Goal: Communication & Community: Answer question/provide support

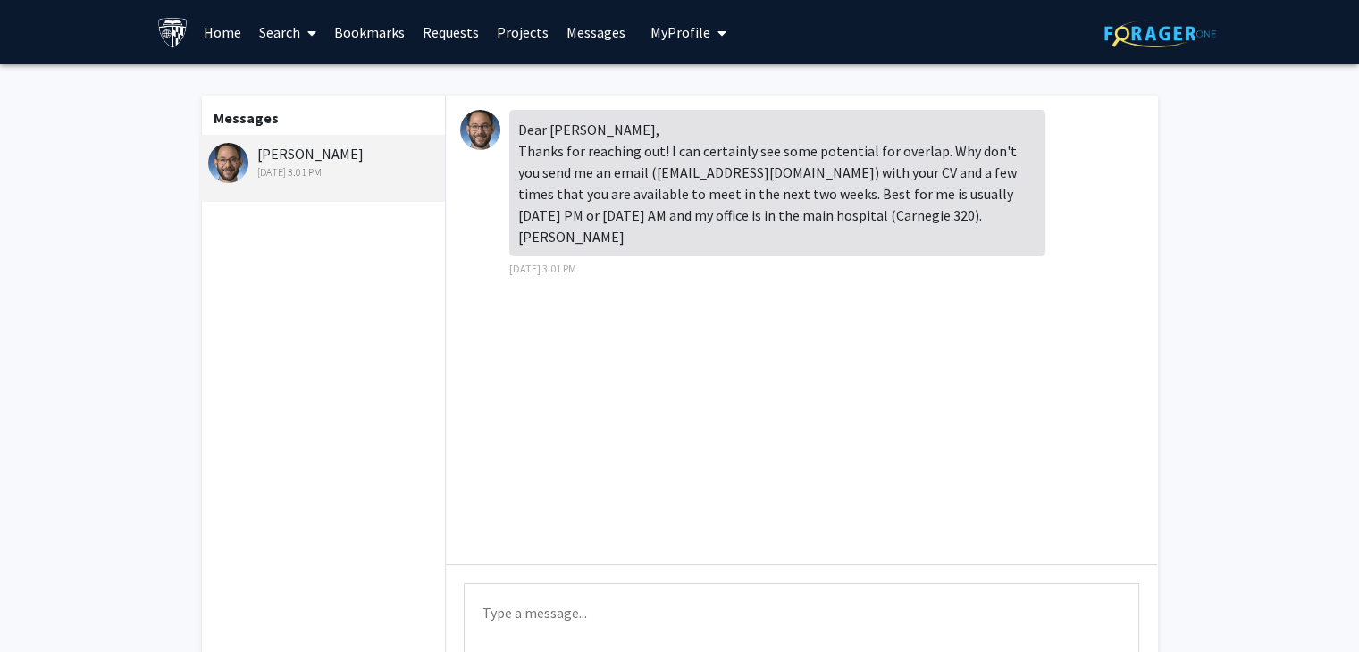
click at [771, 619] on textarea "Type a message" at bounding box center [802, 624] width 676 height 80
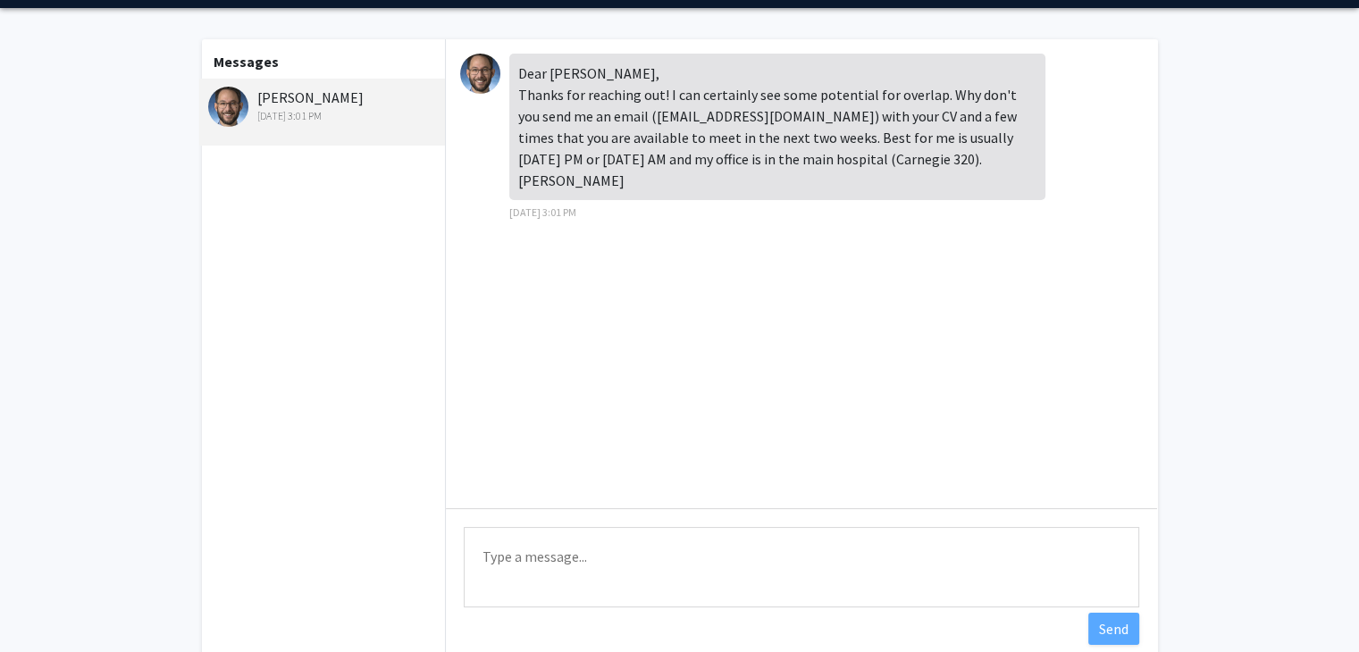
scroll to position [71, 0]
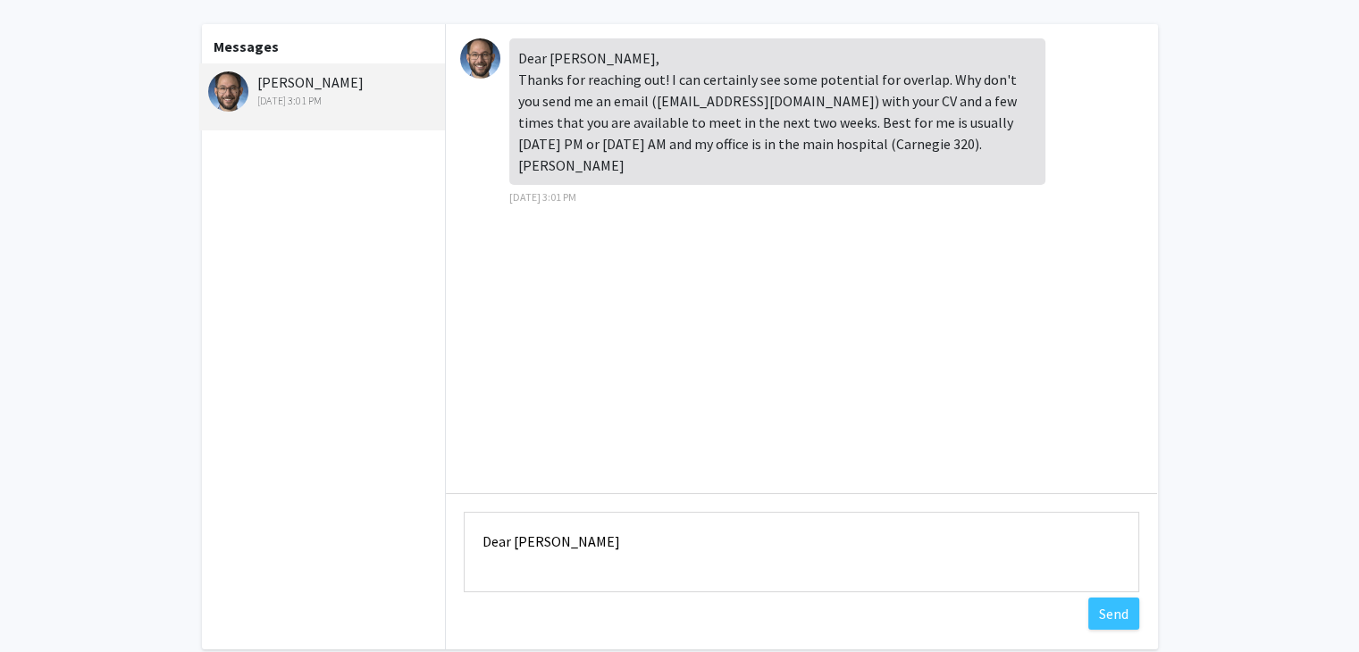
click at [531, 546] on textarea "Dear [PERSON_NAME]" at bounding box center [802, 552] width 676 height 80
click at [576, 542] on textarea "Dear [PERSON_NAME]" at bounding box center [802, 552] width 676 height 80
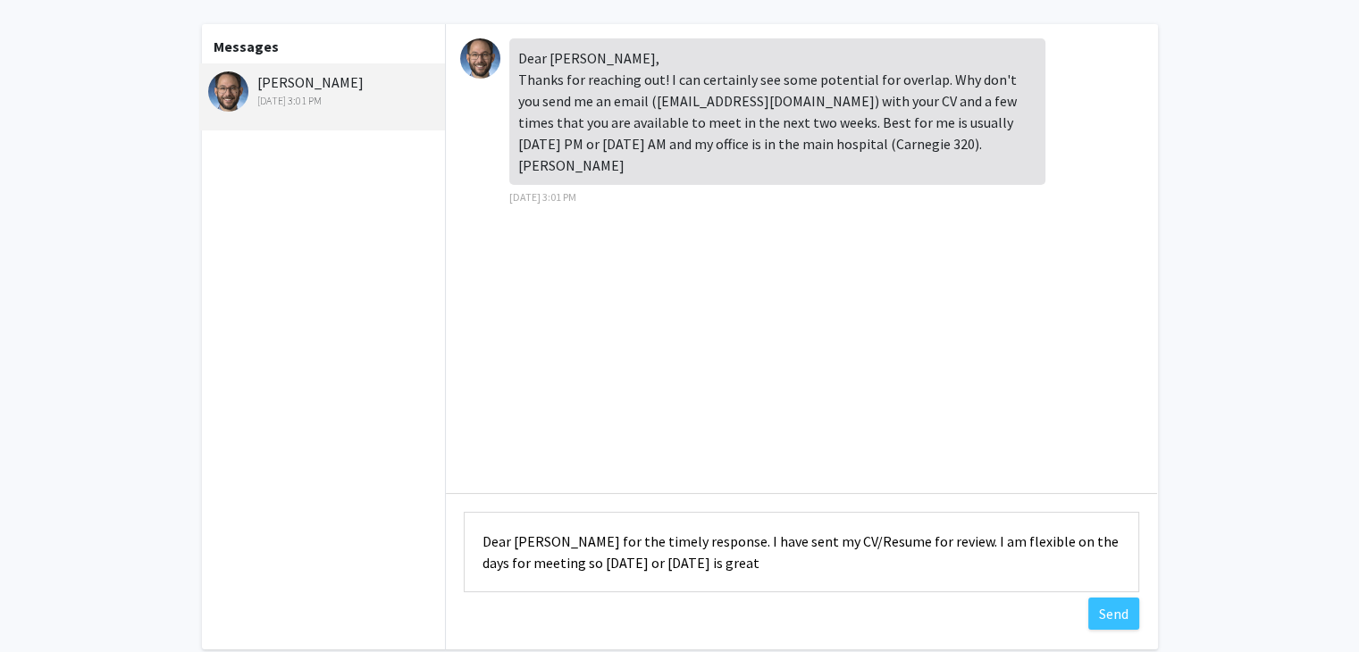
click at [623, 567] on textarea "Dear [PERSON_NAME] for the timely response. I have sent my CV/Resume for review…" at bounding box center [802, 552] width 676 height 80
click at [722, 567] on textarea "Dear [PERSON_NAME] for the timely response. I have sent my CV/Resume for review…" at bounding box center [802, 552] width 676 height 80
click at [597, 561] on textarea "Dear [PERSON_NAME] for the timely response. I have sent my CV/Resume for review…" at bounding box center [802, 552] width 676 height 80
click at [643, 566] on textarea "Dear [PERSON_NAME] for the timely response. I have sent my CV/Resume for review…" at bounding box center [802, 552] width 676 height 80
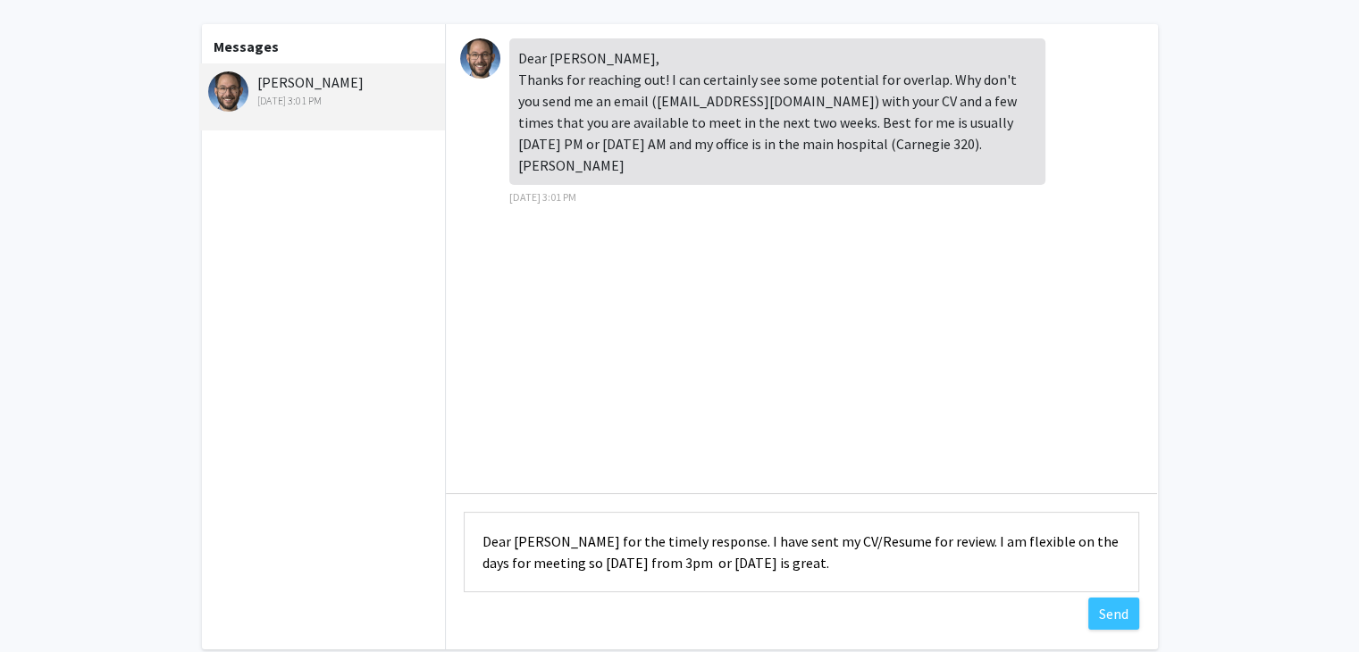
click at [786, 565] on textarea "Dear [PERSON_NAME] for the timely response. I have sent my CV/Resume for review…" at bounding box center [802, 552] width 676 height 80
click at [547, 563] on textarea "Dear [PERSON_NAME] for the timely response. I have sent my CV/Resume for review…" at bounding box center [802, 552] width 676 height 80
click at [897, 541] on textarea "Dear [PERSON_NAME] for the timely response. I have sent my CV/Resume for review…" at bounding box center [802, 552] width 676 height 80
click at [794, 564] on textarea "Dear [PERSON_NAME] for the timely response. I have sent my CV/Resume for your r…" at bounding box center [802, 552] width 676 height 80
click at [554, 559] on textarea "Dear [PERSON_NAME] for the timely response. I have sent my CV/Resume for your r…" at bounding box center [802, 552] width 676 height 80
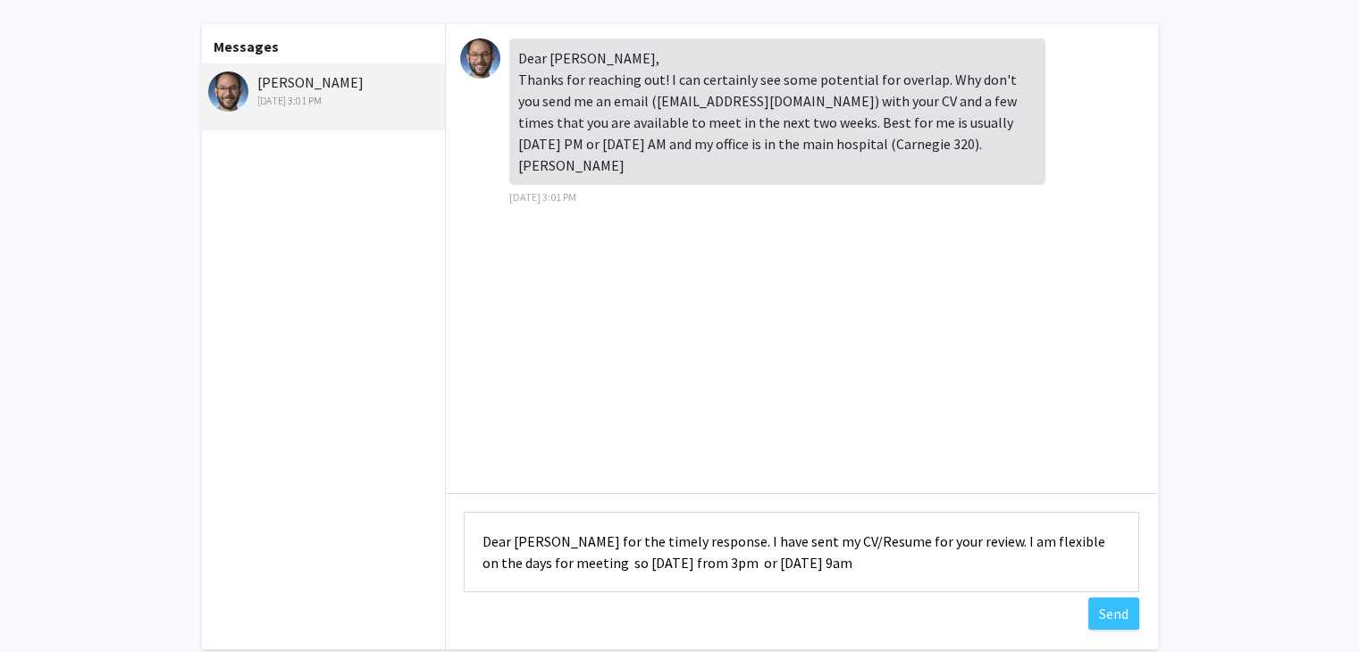
click at [794, 566] on textarea "Dear [PERSON_NAME] for the timely response. I have sent my CV/Resume for your r…" at bounding box center [802, 552] width 676 height 80
click at [878, 569] on textarea "Dear [PERSON_NAME] for the timely response. I have sent my CV/Resume for your r…" at bounding box center [802, 552] width 676 height 80
click at [498, 563] on textarea "Dear [PERSON_NAME] for the timely response. I have sent my CV/Resume for your r…" at bounding box center [802, 552] width 676 height 80
click at [670, 563] on textarea "Dear [PERSON_NAME] for the timely response. I have sent my CV/Resume for your r…" at bounding box center [802, 552] width 676 height 80
click at [676, 564] on textarea "Dear [PERSON_NAME] for the timely response. I have sent my CV/Resume for your r…" at bounding box center [802, 552] width 676 height 80
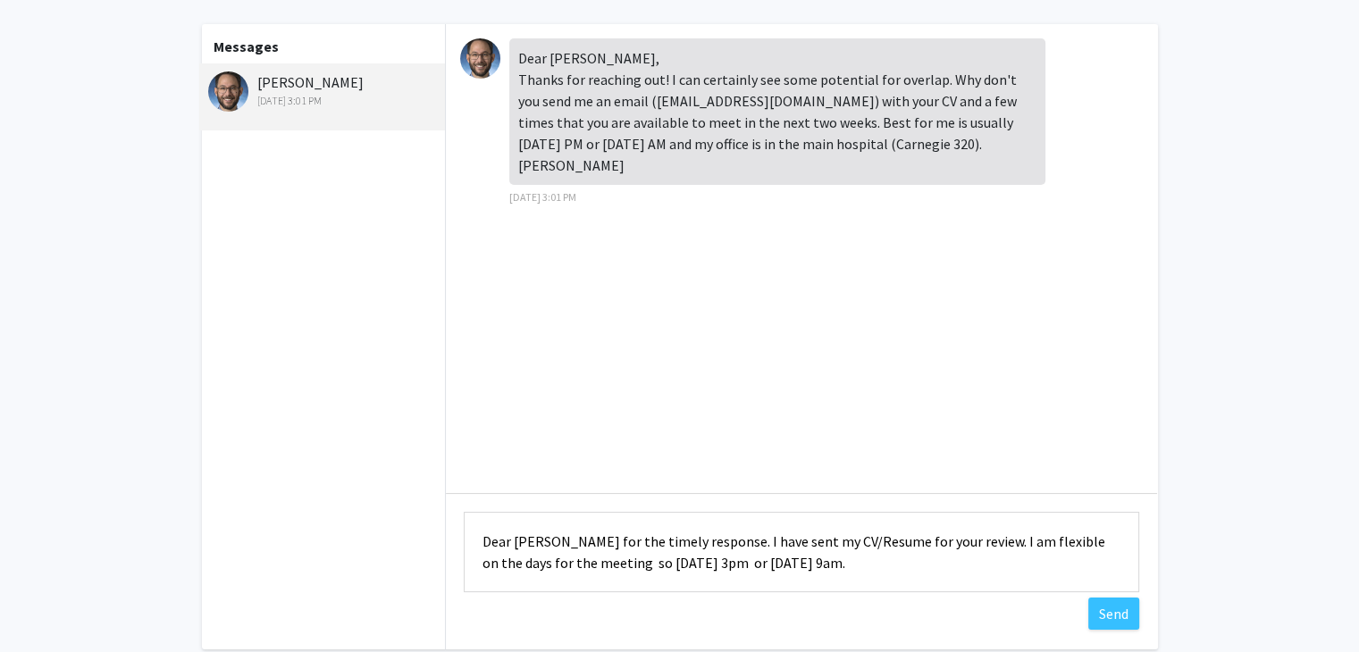
click at [1048, 541] on textarea "Dear [PERSON_NAME] for the timely response. I have sent my CV/Resume for your r…" at bounding box center [802, 552] width 676 height 80
click at [844, 567] on textarea "Dear [PERSON_NAME] for the timely response. I have sent my CV/Resume for your r…" at bounding box center [802, 552] width 676 height 80
click at [660, 563] on textarea "Dear [PERSON_NAME] for the timely response. I have sent my CV/Resume for your r…" at bounding box center [802, 552] width 676 height 80
click at [765, 567] on textarea "Dear [PERSON_NAME] for the timely response. I have sent my CV/Resume for your r…" at bounding box center [802, 552] width 676 height 80
click at [732, 565] on textarea "Dear [PERSON_NAME] for the timely response. I have sent my CV/Resume for your r…" at bounding box center [802, 552] width 676 height 80
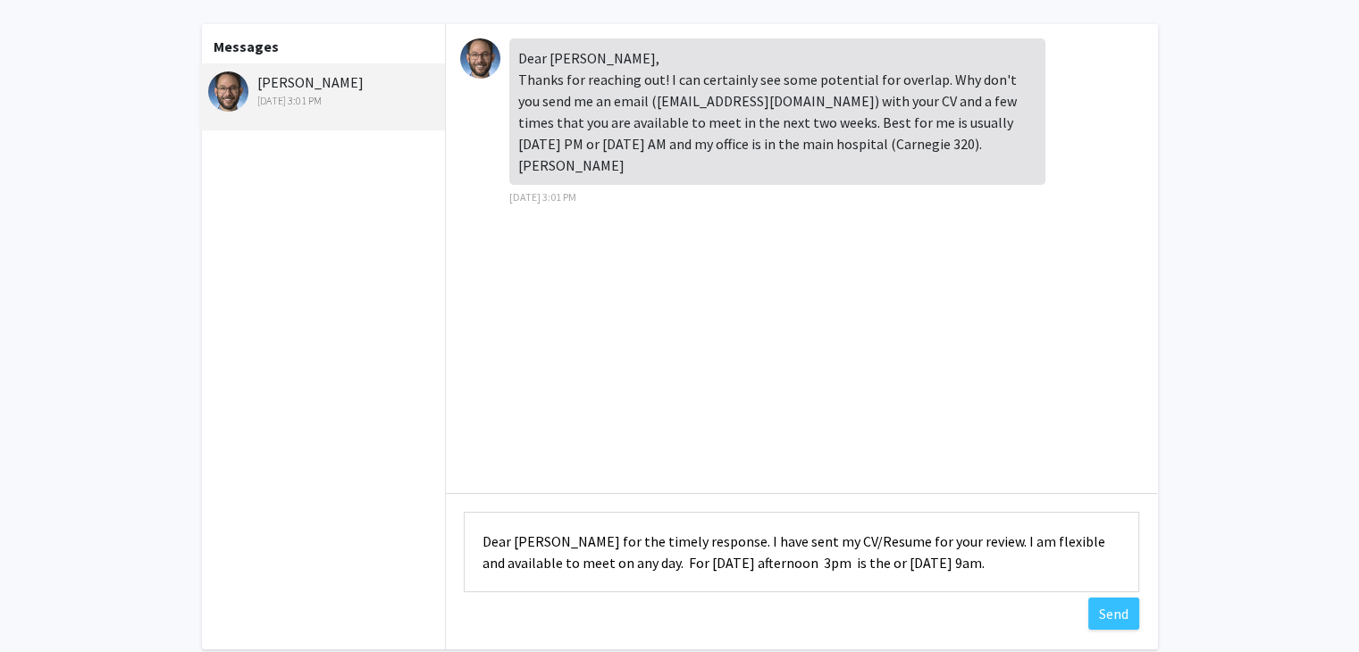
click at [798, 562] on textarea "Dear [PERSON_NAME] for the timely response. I have sent my CV/Resume for your r…" at bounding box center [802, 552] width 676 height 80
click at [865, 564] on textarea "Dear [PERSON_NAME] for the timely response. I have sent my CV/Resume for your r…" at bounding box center [802, 552] width 676 height 80
click at [681, 560] on textarea "Dear [PERSON_NAME] for the timely response. I have sent my CV/Resume for your r…" at bounding box center [802, 552] width 676 height 80
click at [793, 562] on textarea "Dear [PERSON_NAME] for the timely response. I have sent my CV/Resume for your r…" at bounding box center [802, 552] width 676 height 80
click at [730, 562] on textarea "Dear [PERSON_NAME] for the timely response. I have sent my CV/Resume for your r…" at bounding box center [802, 552] width 676 height 80
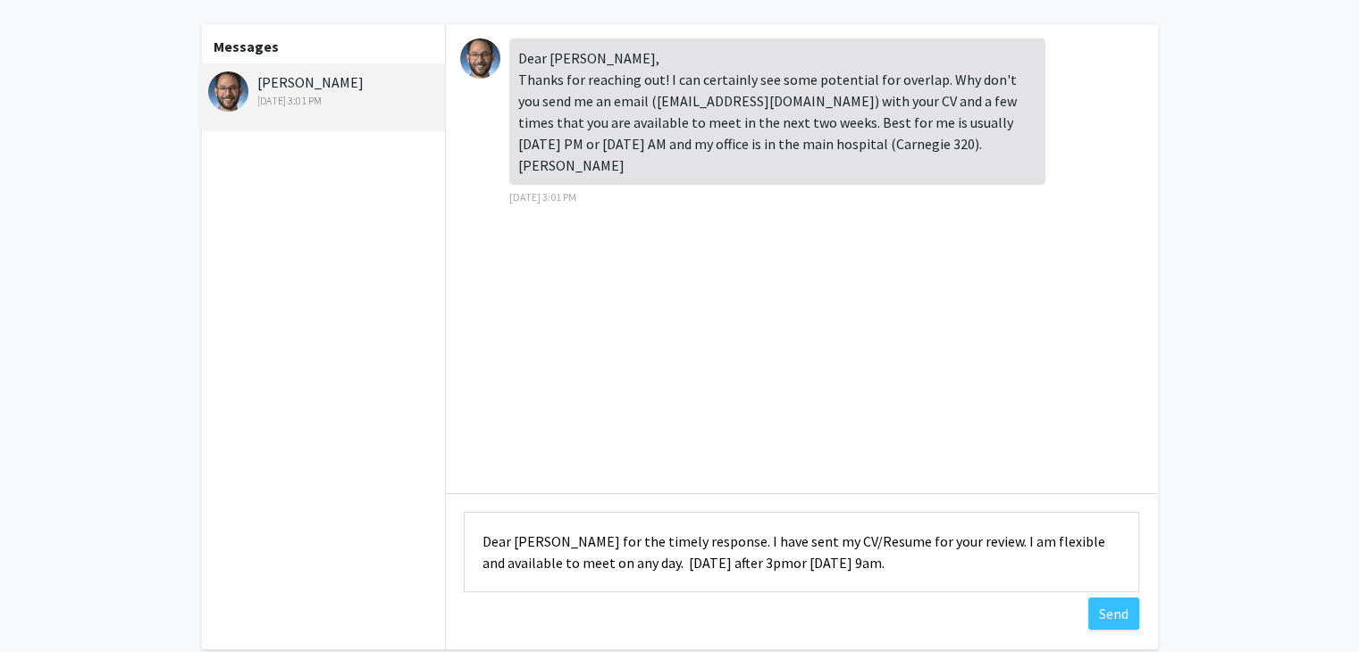
click at [788, 564] on textarea "Dear [PERSON_NAME] for the timely response. I have sent my CV/Resume for your r…" at bounding box center [802, 552] width 676 height 80
click at [900, 562] on textarea "Dear [PERSON_NAME] for the timely response. I have sent my CV/Resume for your r…" at bounding box center [802, 552] width 676 height 80
click at [714, 541] on textarea "Dear [PERSON_NAME] for the timely response. I have sent my CV/Resume for your r…" at bounding box center [802, 552] width 676 height 80
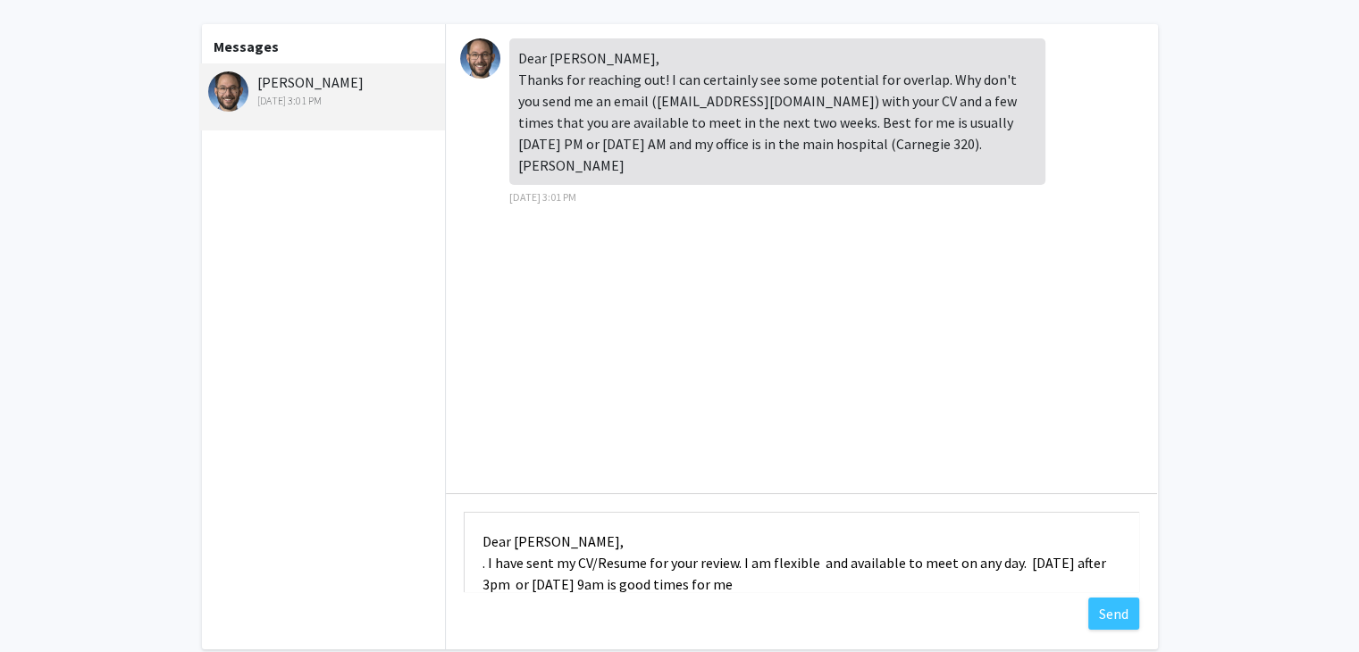
click at [487, 566] on textarea "Dear [PERSON_NAME], . I have sent my CV/Resume for your review. I am flexible a…" at bounding box center [802, 552] width 676 height 80
click at [731, 565] on textarea "Dear [PERSON_NAME], I have sent my CV/Resume for your review. I am flexible and…" at bounding box center [802, 552] width 676 height 80
click at [550, 563] on textarea "Dear [PERSON_NAME], I have sent my CV/Resume for your review. I am flexible and…" at bounding box center [802, 552] width 676 height 80
click at [729, 565] on textarea "Dear [PERSON_NAME], I have sent my CV/Resume for your review. I am flexible and…" at bounding box center [802, 552] width 676 height 80
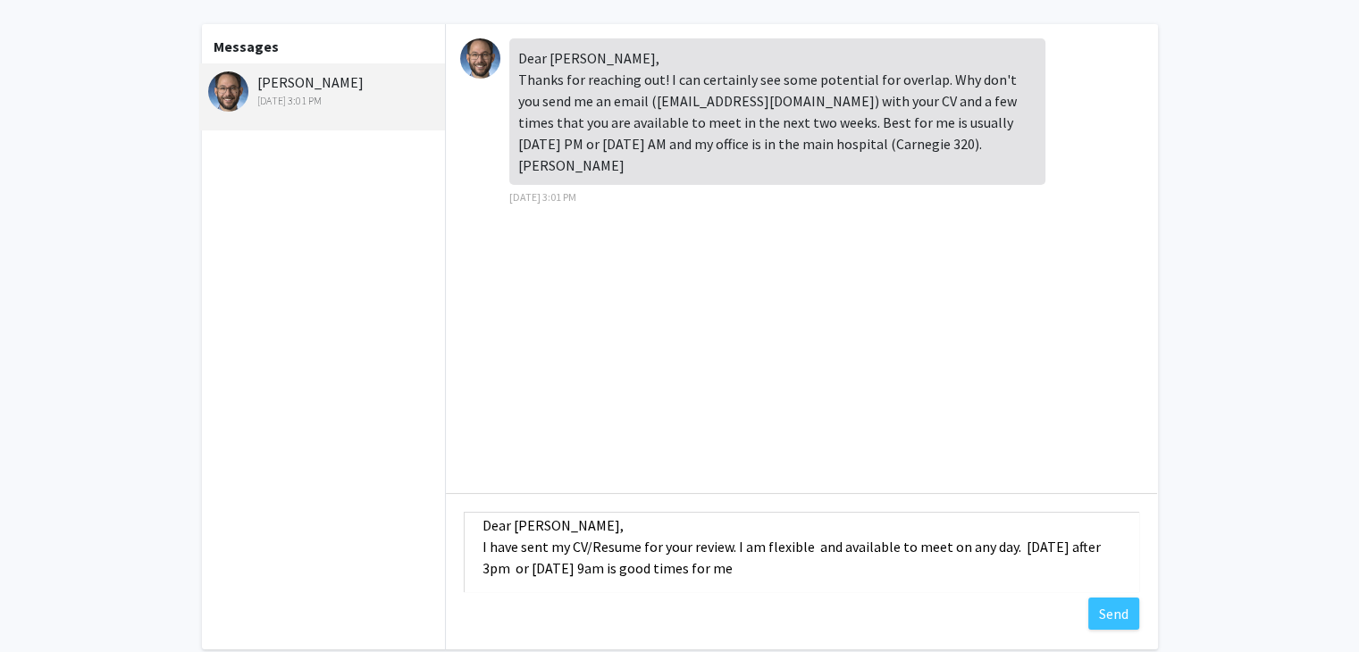
scroll to position [21, 0]
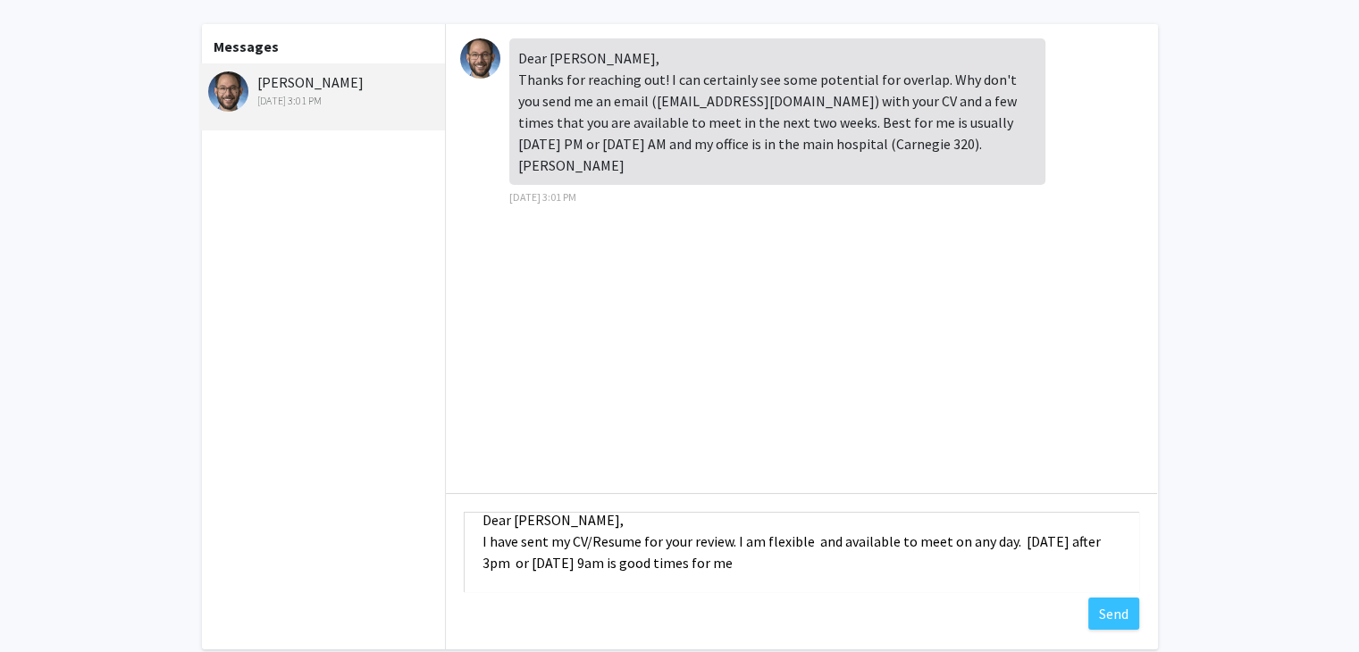
click at [1008, 542] on textarea "Dear [PERSON_NAME], I have sent my CV/Resume for your review. I am flexible and…" at bounding box center [802, 552] width 676 height 80
click at [894, 541] on textarea "Dear [PERSON_NAME], I have sent my CV/Resume for your review. I am flexible and…" at bounding box center [802, 552] width 676 height 80
click at [878, 544] on textarea "Dear [PERSON_NAME], I have sent my CV/Resume for your review. I am flexible to …" at bounding box center [802, 552] width 676 height 80
click at [1001, 542] on textarea "Dear [PERSON_NAME], I have sent my CV/Resume for your review. I am flexible abo…" at bounding box center [802, 552] width 676 height 80
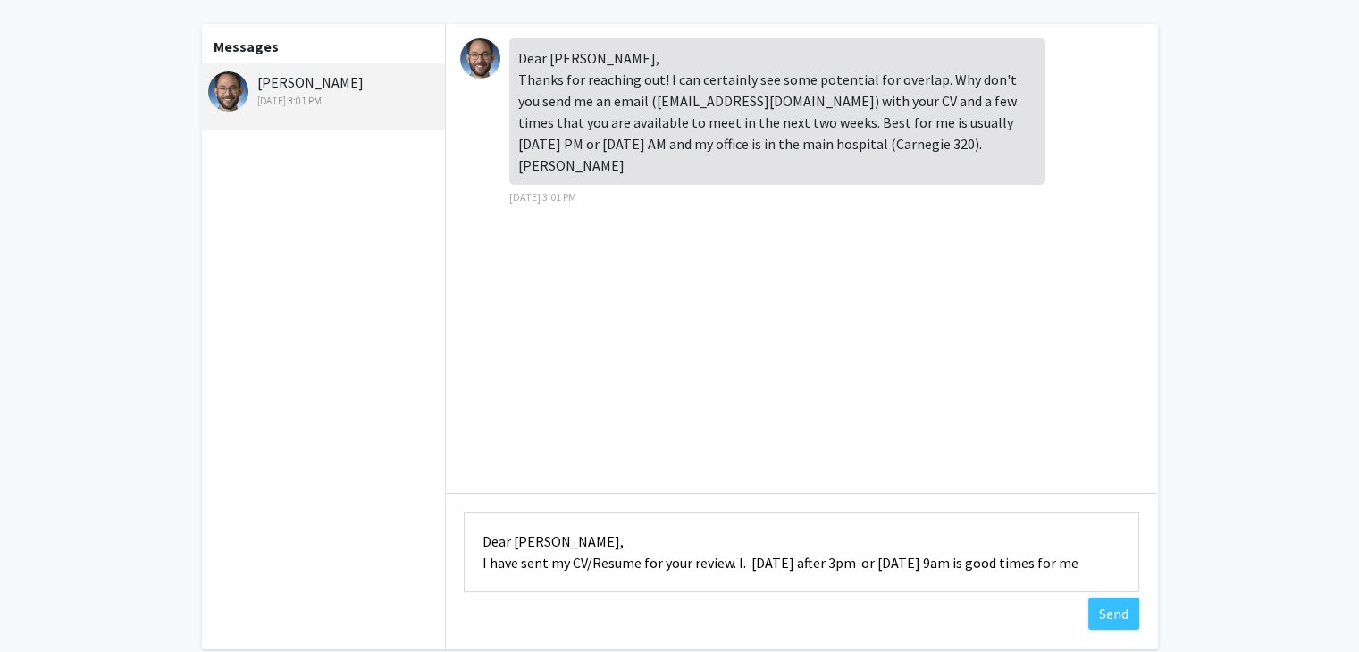
scroll to position [0, 0]
click at [739, 552] on textarea "Dear [PERSON_NAME], I have sent my CV/Resume for your review. [DATE] after 3pm …" at bounding box center [802, 552] width 676 height 80
click at [708, 584] on textarea "Dear [PERSON_NAME], I have sent my CV/Resume for your review. I am flexible abo…" at bounding box center [802, 552] width 676 height 80
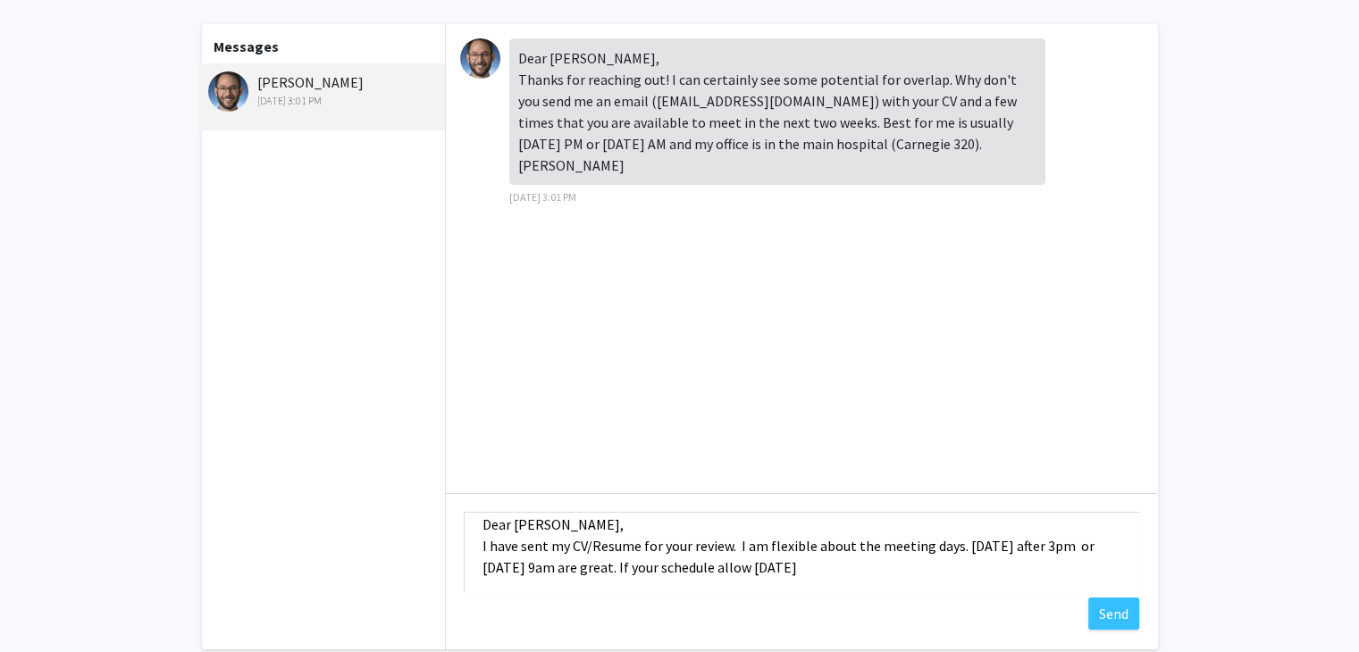
scroll to position [21, 0]
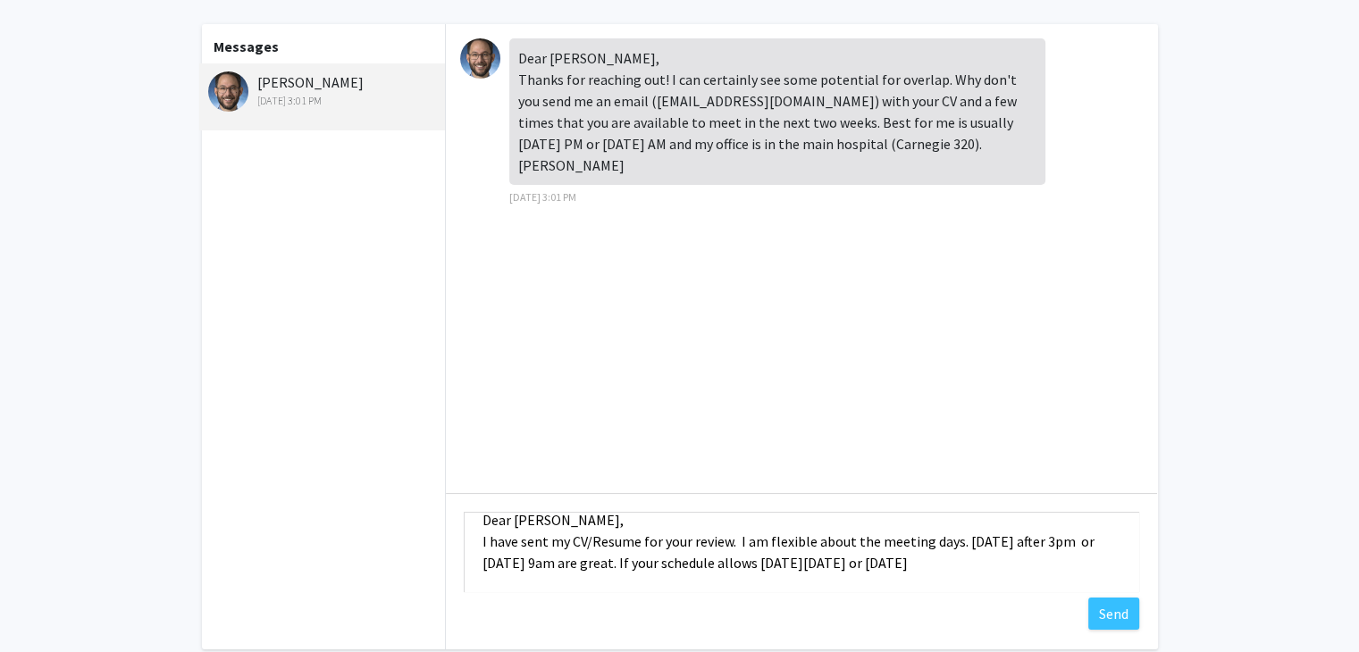
click at [886, 563] on textarea "Dear [PERSON_NAME], I have sent my CV/Resume for your review. I am flexible abo…" at bounding box center [802, 552] width 676 height 80
click at [796, 562] on textarea "Dear [PERSON_NAME], I have sent my CV/Resume for your review. I am flexible abo…" at bounding box center [802, 552] width 676 height 80
click at [982, 539] on textarea "Dear [PERSON_NAME], I have sent my CV/Resume for your review. I am flexible abo…" at bounding box center [802, 552] width 676 height 80
click at [751, 567] on textarea "Dear [PERSON_NAME], I have sent my CV/Resume for your review. I am flexible abo…" at bounding box center [802, 552] width 676 height 80
click at [1111, 542] on textarea "Dear [PERSON_NAME], I have sent my CV/Resume for your review. I am flexible abo…" at bounding box center [802, 552] width 676 height 80
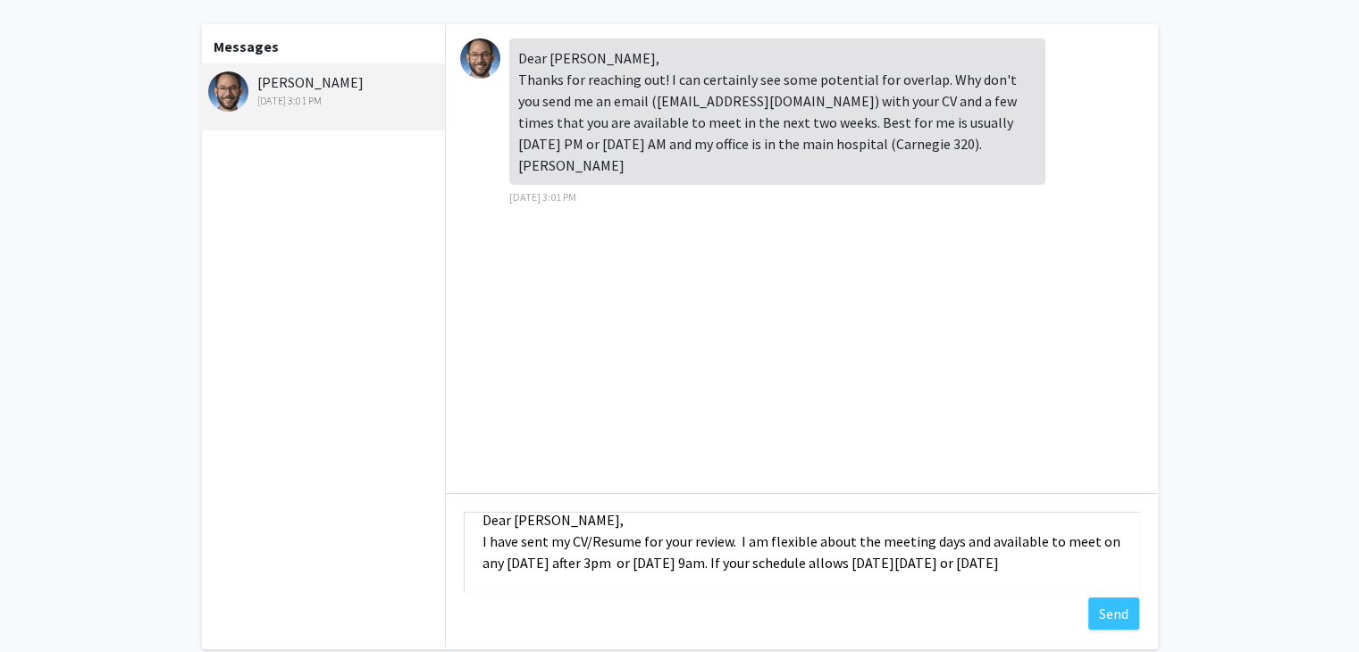
click at [705, 581] on textarea "Dear [PERSON_NAME], I have sent my CV/Resume for your review. I am flexible abo…" at bounding box center [802, 552] width 676 height 80
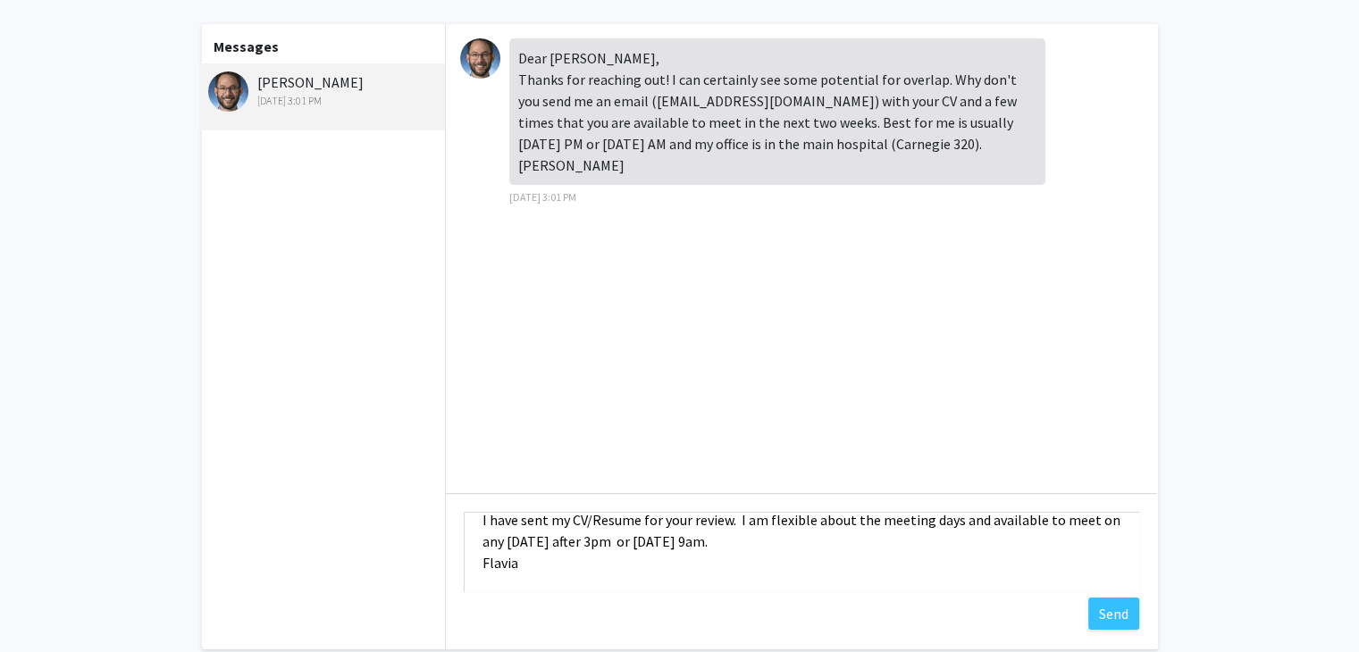
scroll to position [0, 0]
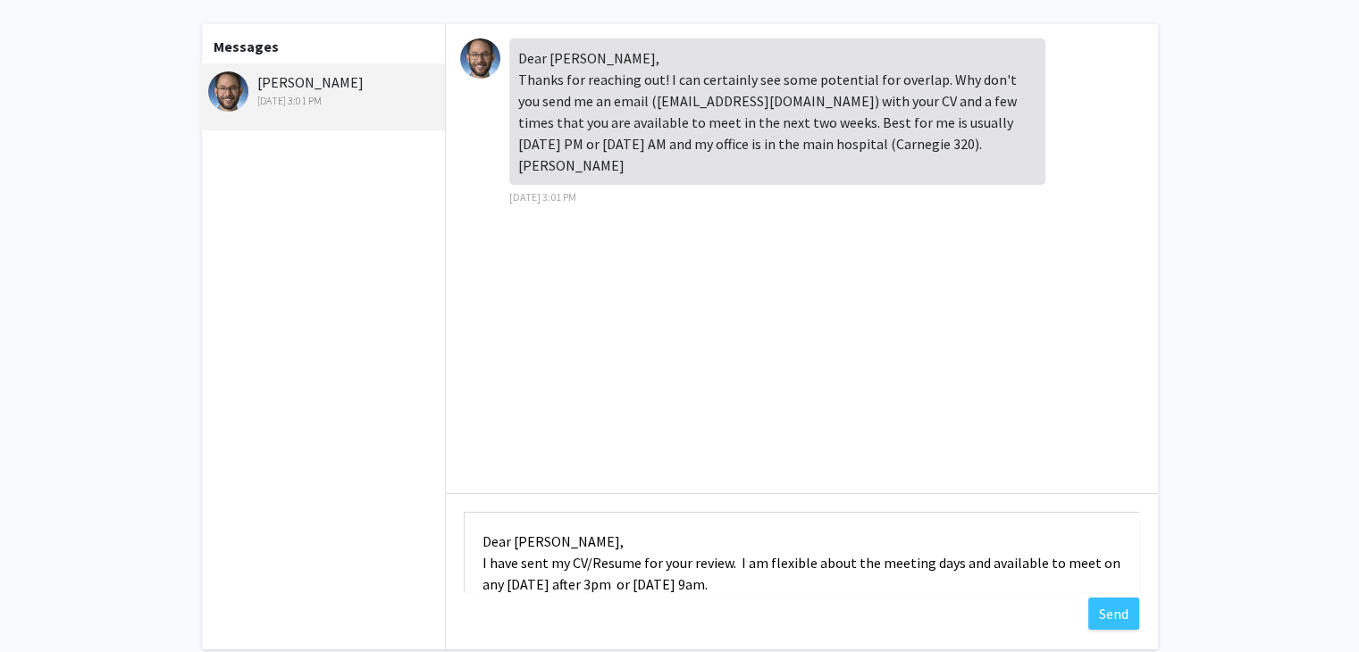
click at [482, 562] on textarea "Dear [PERSON_NAME], I have sent my CV/Resume for your review. I am flexible abo…" at bounding box center [802, 552] width 676 height 80
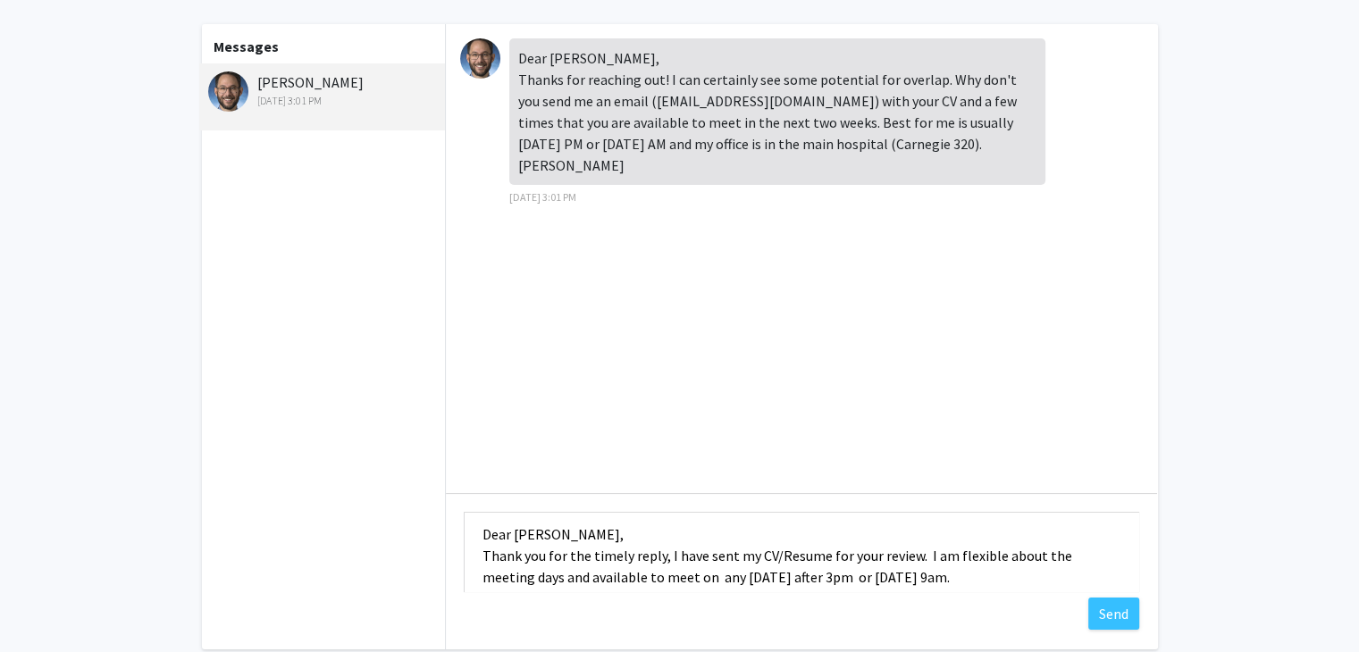
scroll to position [43, 0]
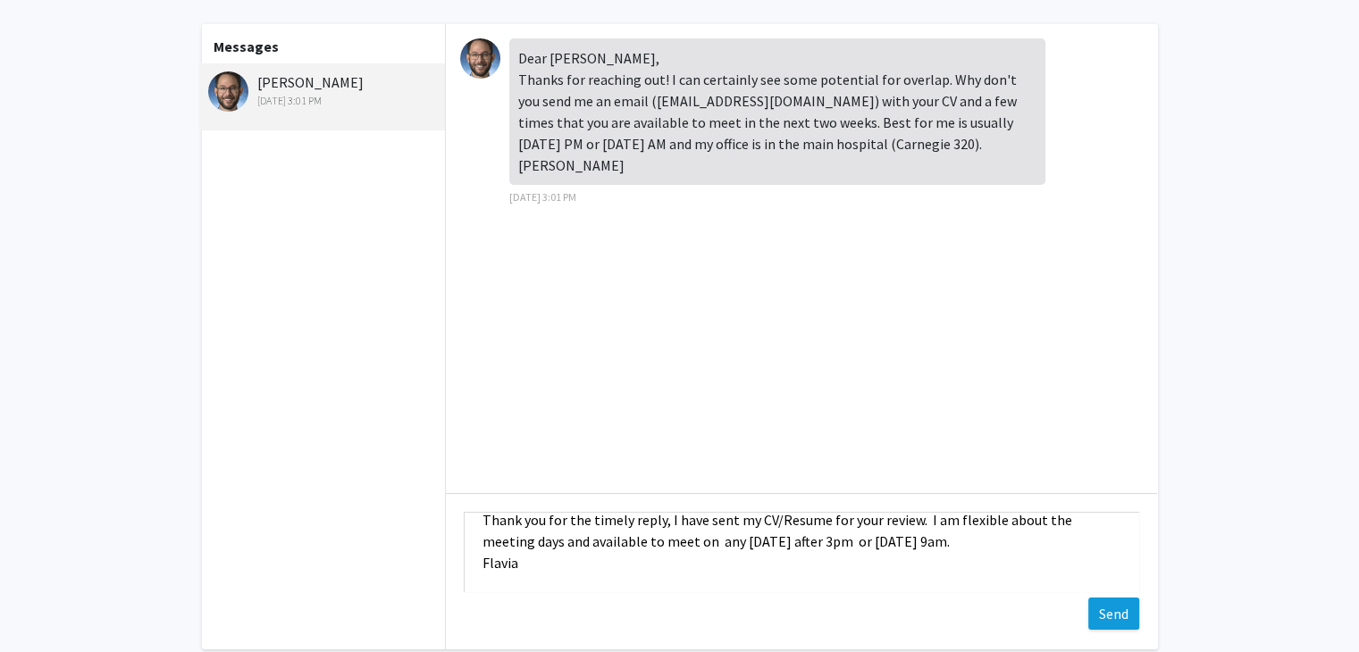
type textarea "Dear [PERSON_NAME], Thank you for the timely reply, I have sent my CV/Resume fo…"
click at [1122, 610] on button "Send" at bounding box center [1113, 614] width 51 height 32
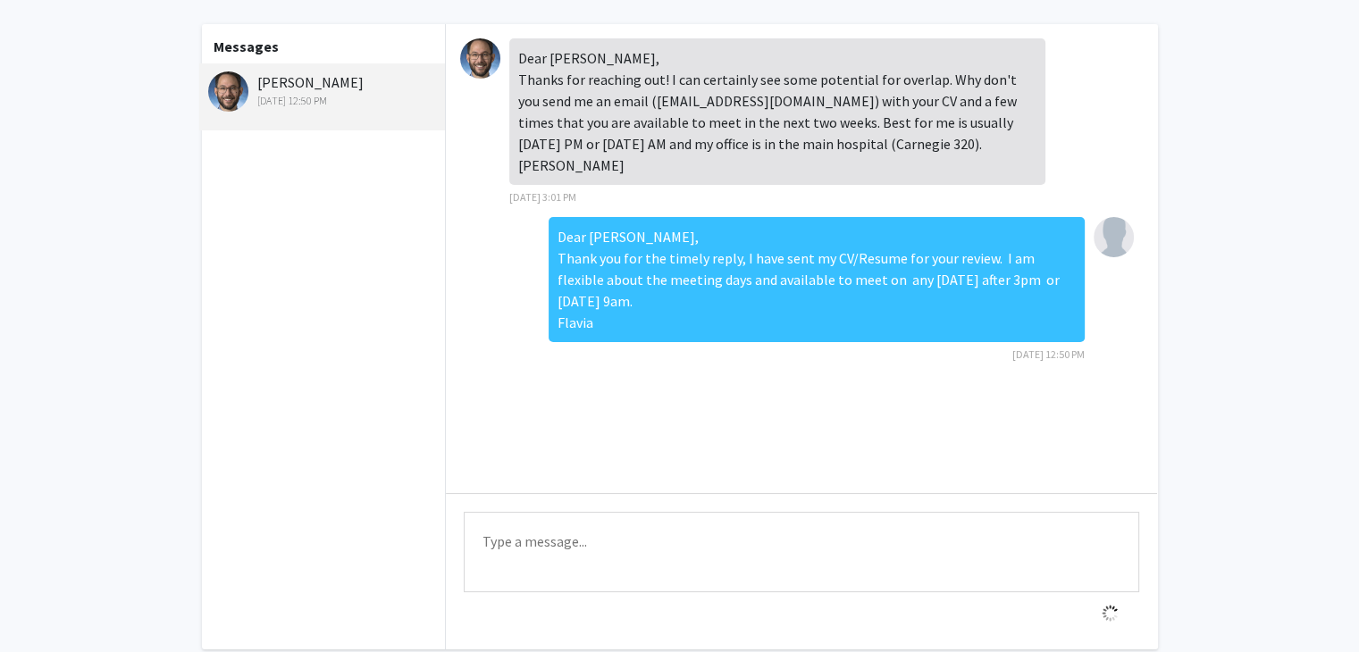
scroll to position [0, 0]
